Goal: Transaction & Acquisition: Purchase product/service

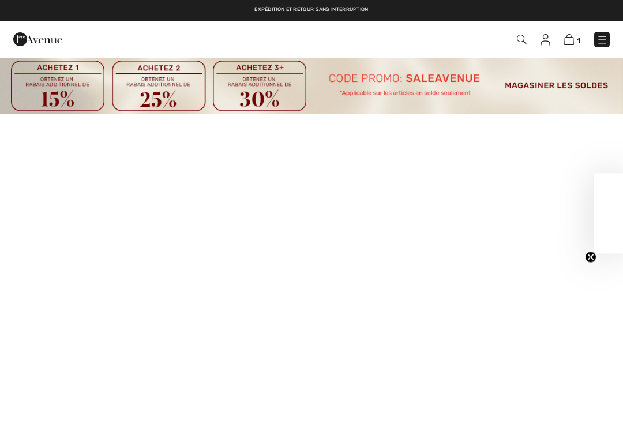
checkbox input "true"
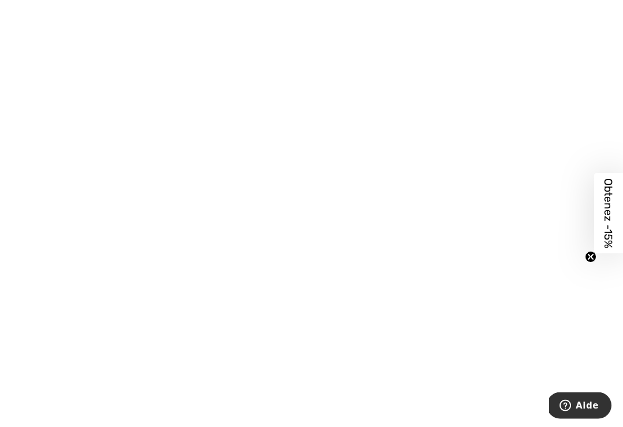
scroll to position [297, 0]
click at [599, 254] on span "Obtenez -15%" at bounding box center [608, 214] width 29 height 80
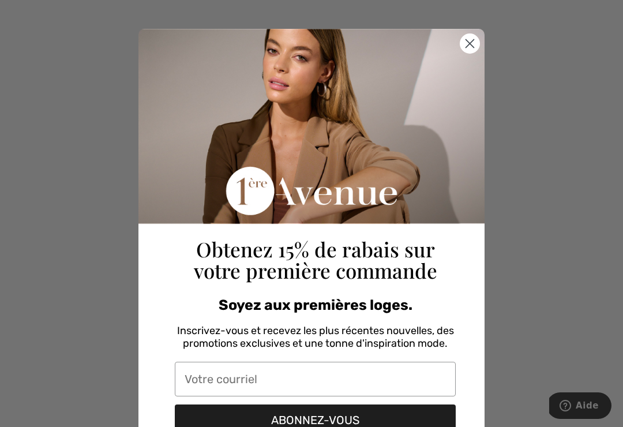
click at [475, 52] on circle "Close dialog" at bounding box center [469, 43] width 19 height 19
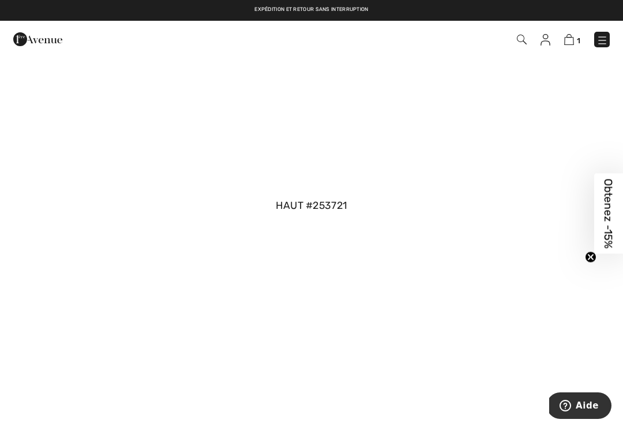
scroll to position [1294, 0]
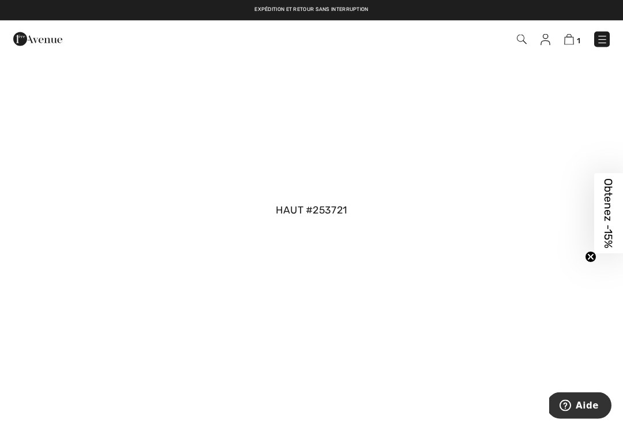
click at [324, 212] on link "haut #253721" at bounding box center [312, 211] width 72 height 12
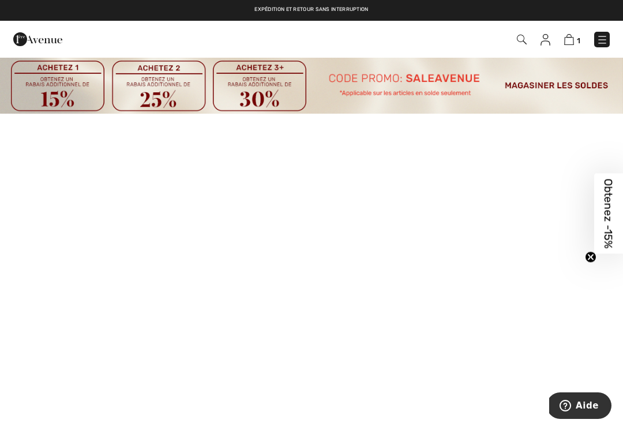
click at [389, 194] on div at bounding box center [311, 213] width 623 height 427
click at [433, 239] on div at bounding box center [311, 213] width 623 height 427
click at [431, 229] on div at bounding box center [311, 213] width 623 height 427
click at [362, 228] on div at bounding box center [311, 213] width 623 height 427
click at [354, 226] on div at bounding box center [311, 213] width 623 height 427
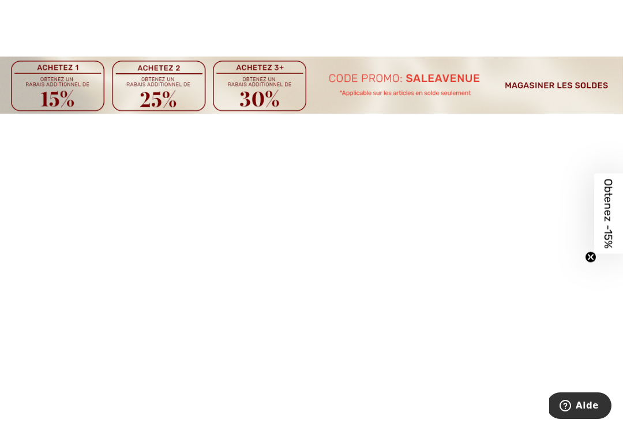
scroll to position [1295, 0]
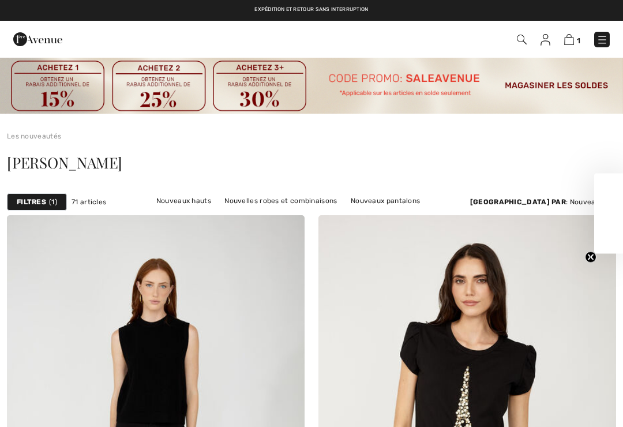
checkbox input "true"
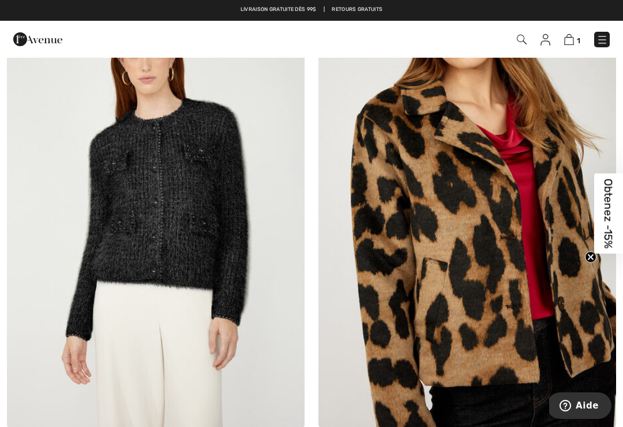
scroll to position [7901, 0]
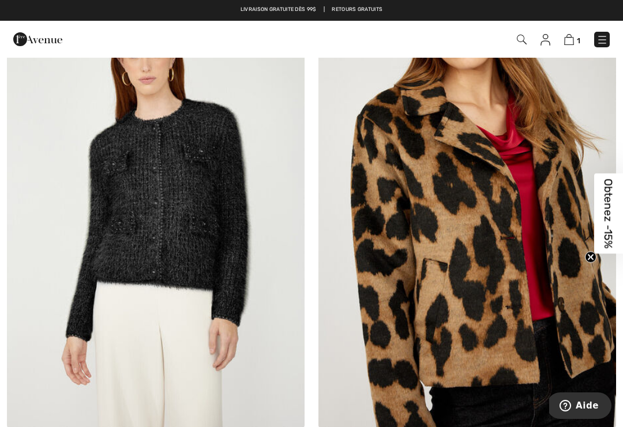
click at [219, 220] on img at bounding box center [155, 205] width 297 height 446
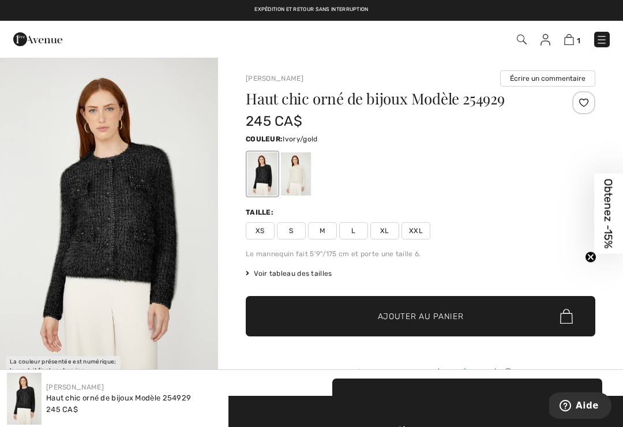
click at [299, 172] on div at bounding box center [296, 173] width 30 height 43
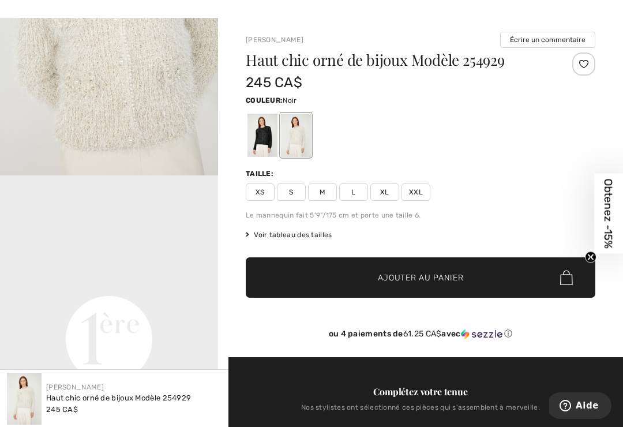
scroll to position [40, 0]
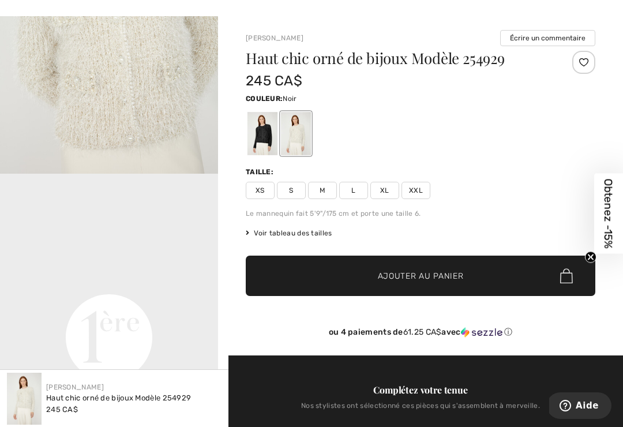
click at [327, 193] on span "M" at bounding box center [322, 190] width 29 height 17
click at [428, 285] on span "✔ Ajouté au panier Ajouter au panier" at bounding box center [420, 275] width 349 height 40
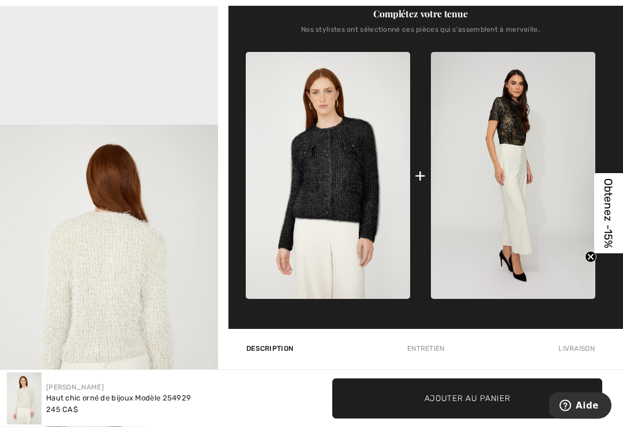
scroll to position [417, 0]
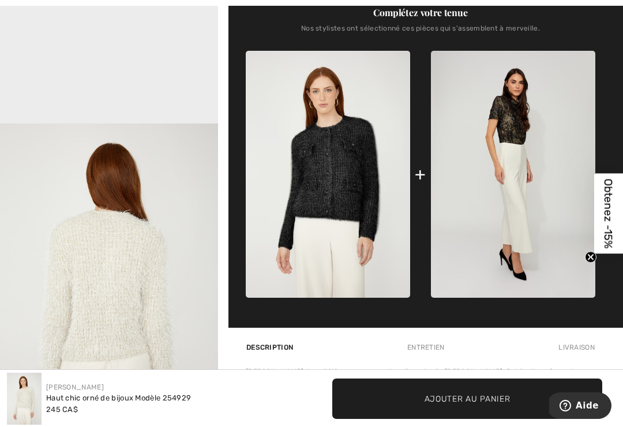
click at [548, 158] on img at bounding box center [513, 174] width 164 height 247
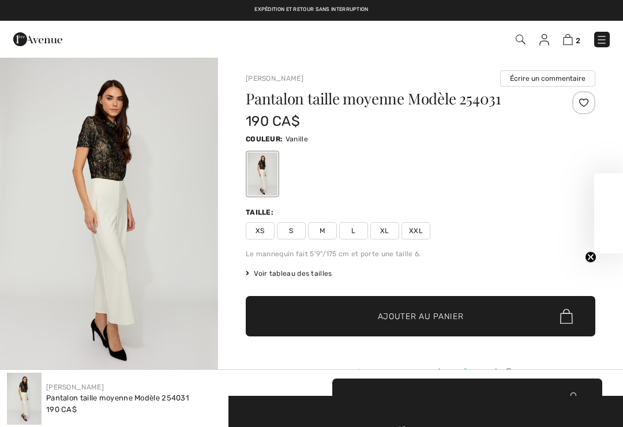
checkbox input "true"
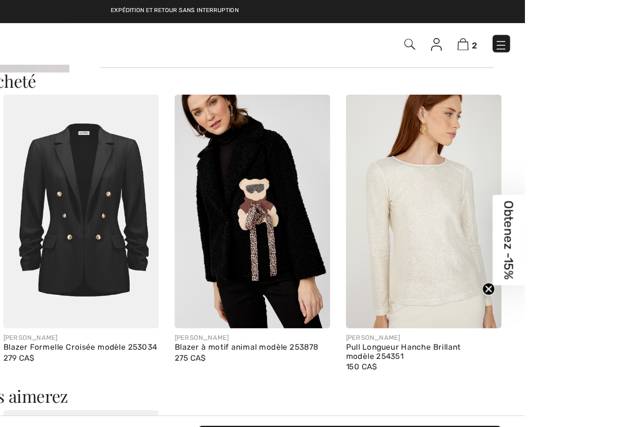
scroll to position [1048, 0]
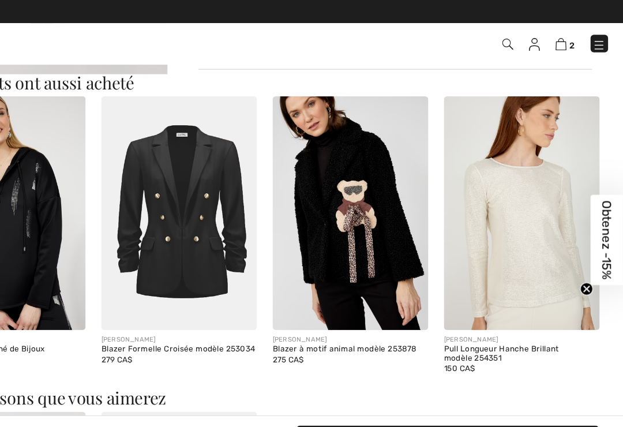
click at [490, 208] on img at bounding box center [533, 190] width 138 height 208
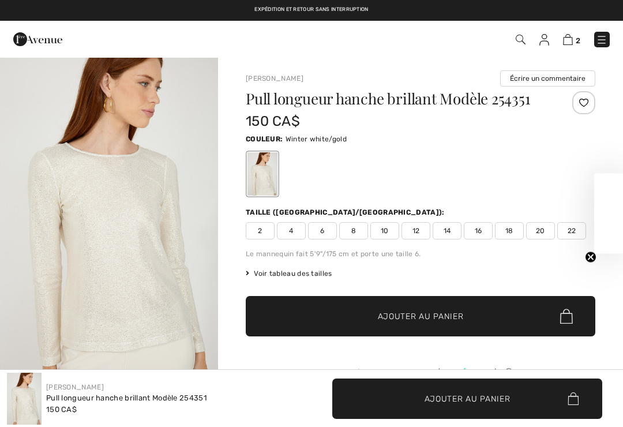
checkbox input "true"
click at [608, 359] on div "Frank Lyman Écrire un commentaire Pull longueur hanche brillant Modèle 254351 1…" at bounding box center [420, 379] width 405 height 647
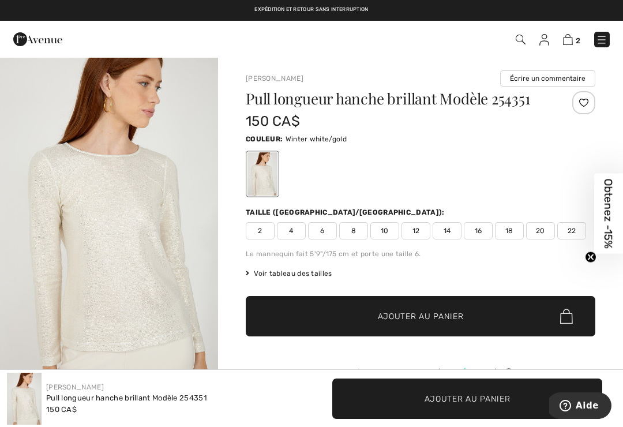
click at [592, 402] on span "Aide" at bounding box center [586, 405] width 23 height 10
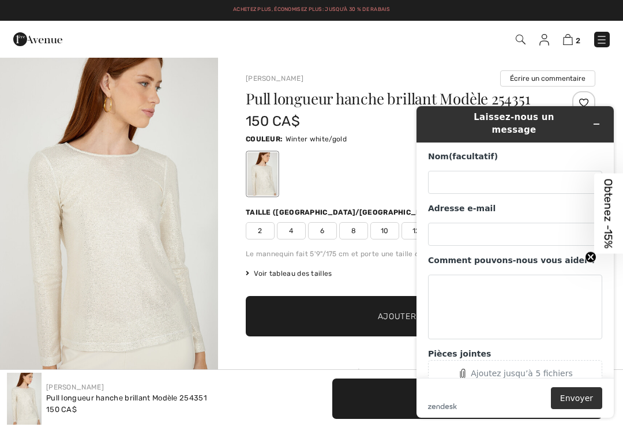
click at [598, 125] on button "Réduire le widget" at bounding box center [596, 124] width 18 height 16
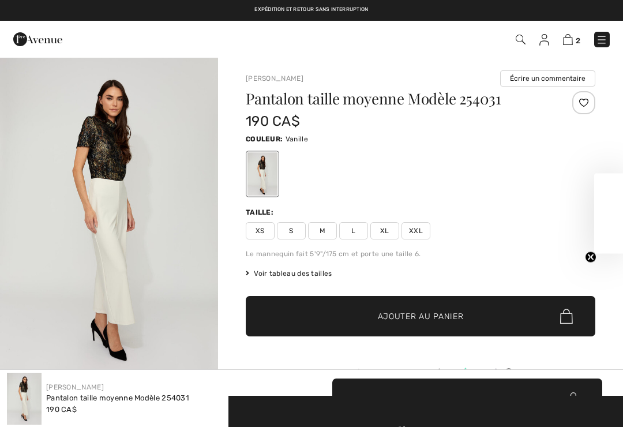
checkbox input "true"
click at [596, 258] on circle "Close teaser" at bounding box center [590, 256] width 11 height 11
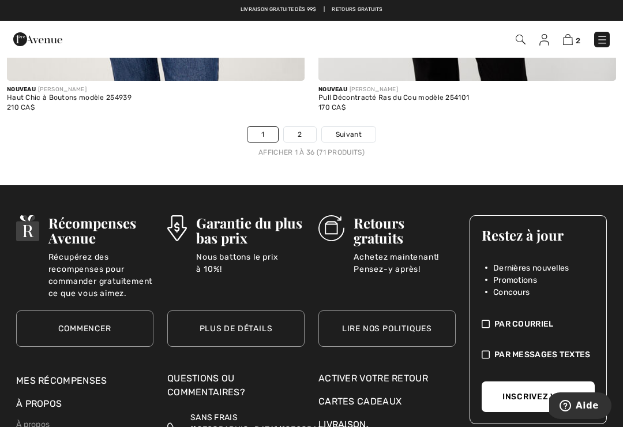
scroll to position [9360, 0]
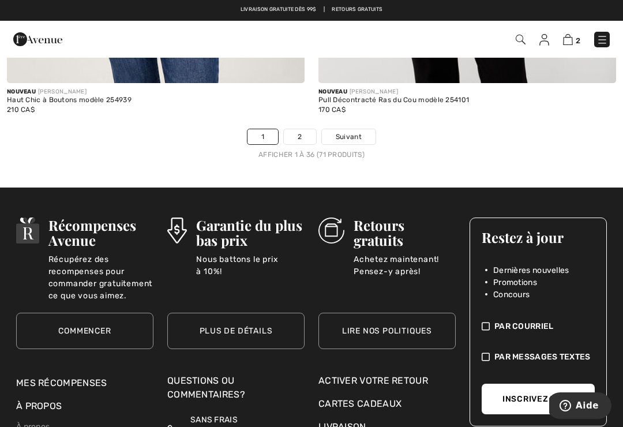
click at [299, 134] on link "2" at bounding box center [300, 136] width 32 height 15
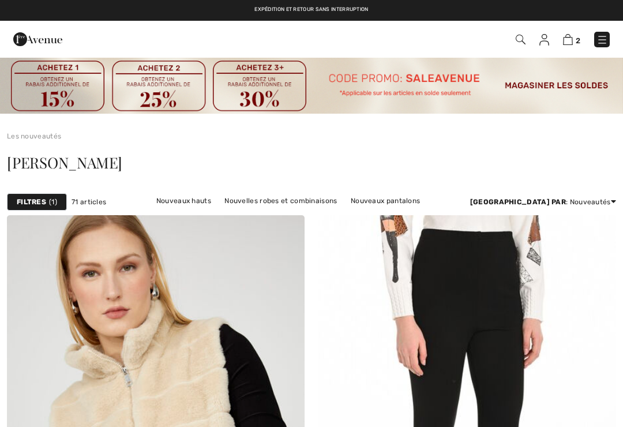
checkbox input "true"
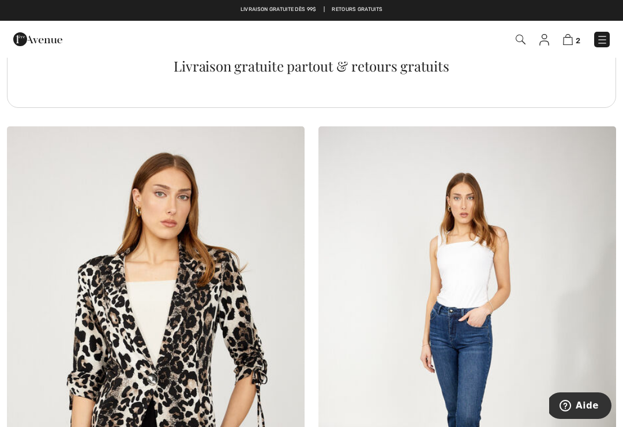
scroll to position [6300, 0]
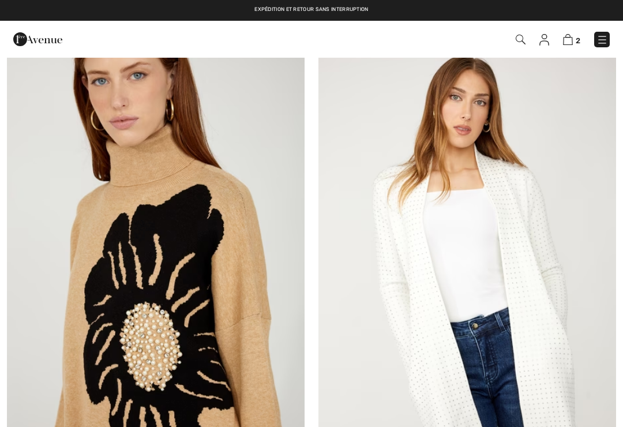
checkbox input "true"
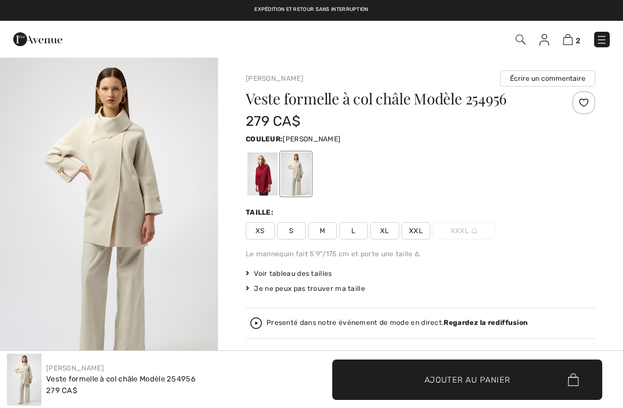
checkbox input "true"
